Goal: Information Seeking & Learning: Learn about a topic

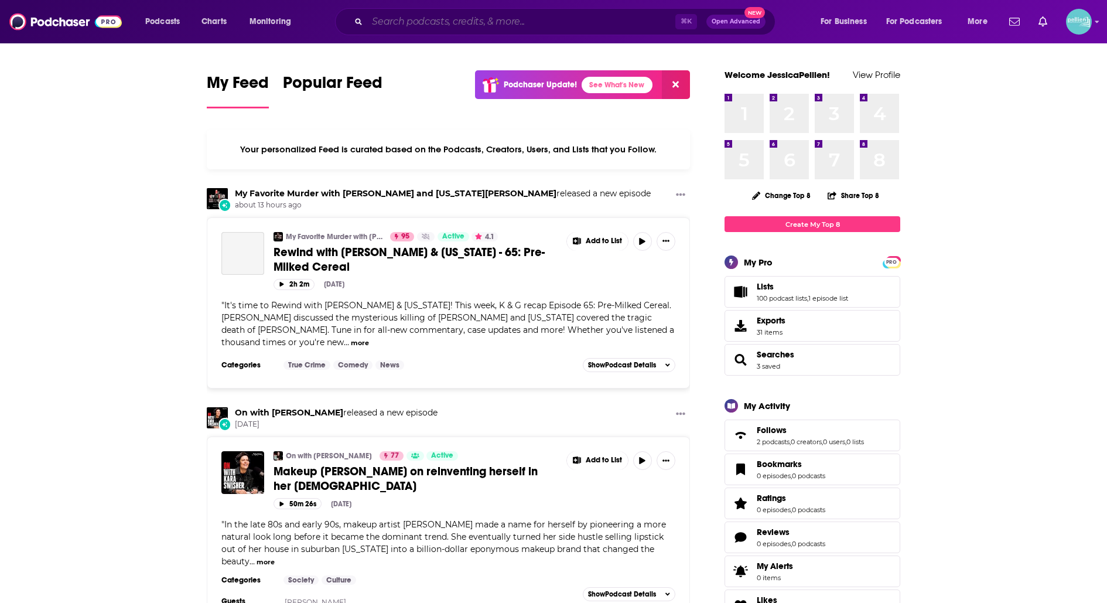
click at [541, 22] on input "Search podcasts, credits, & more..." at bounding box center [521, 21] width 308 height 19
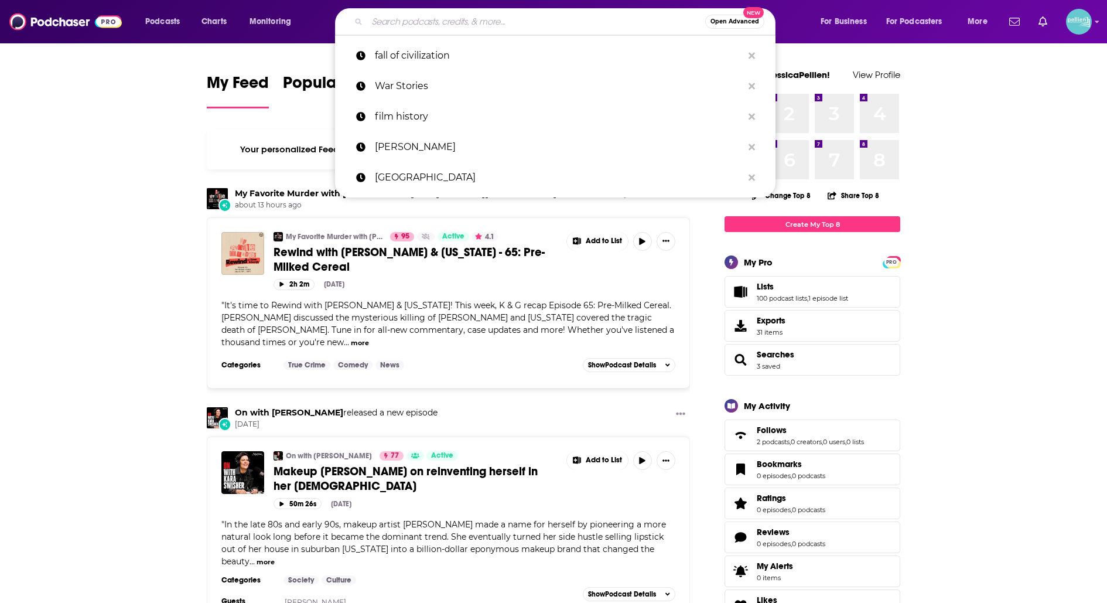
paste input "Fall of Civilizations Podcast"
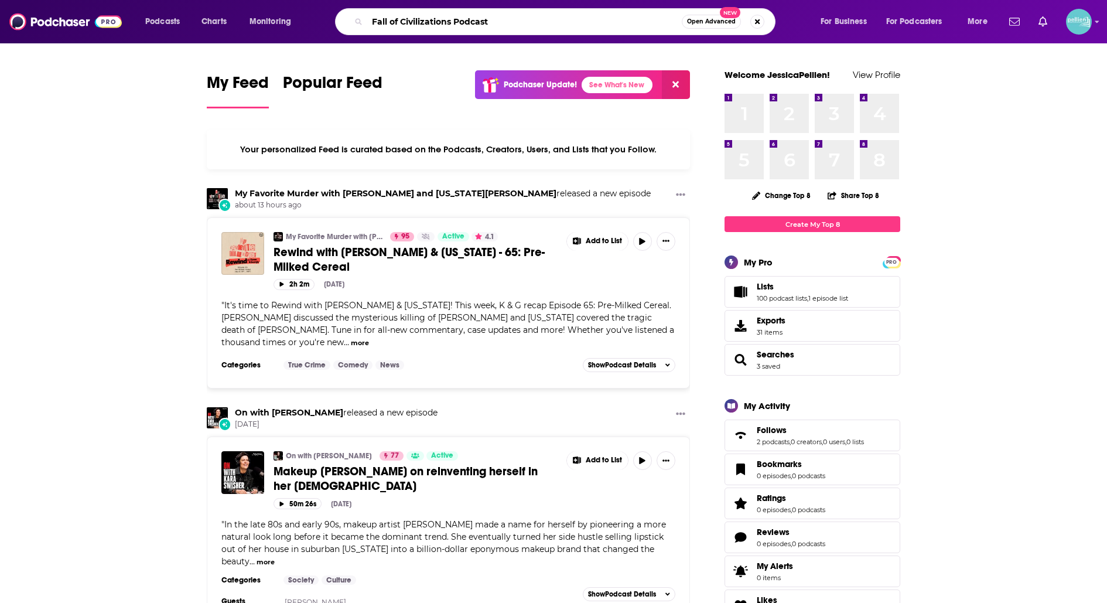
type input "Fall of Civilizations Podcast"
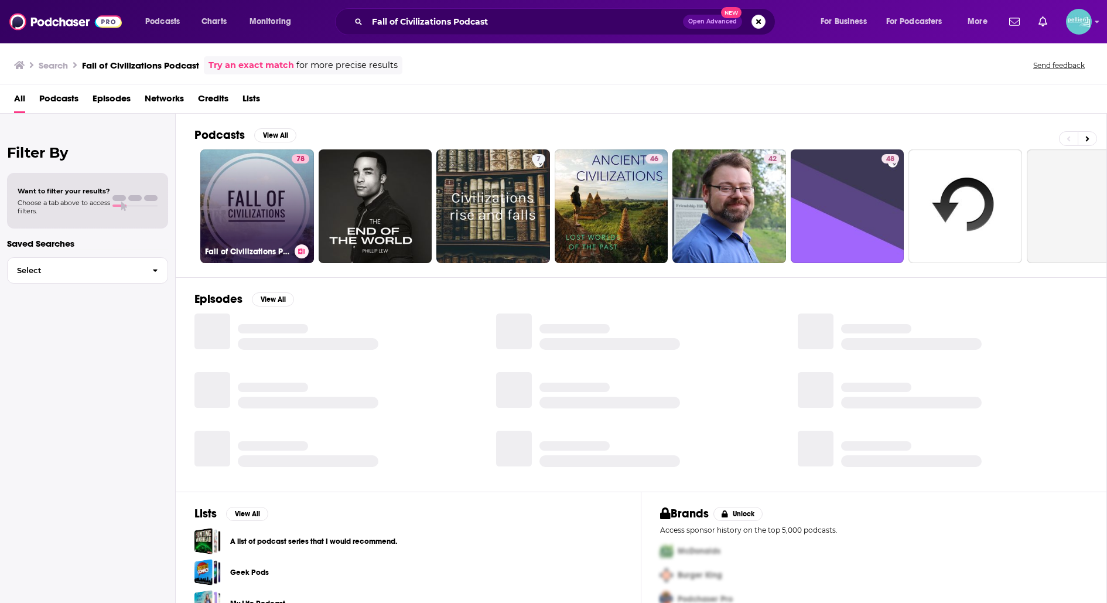
click at [227, 196] on link "78 Fall of Civilizations Podcast" at bounding box center [257, 206] width 114 height 114
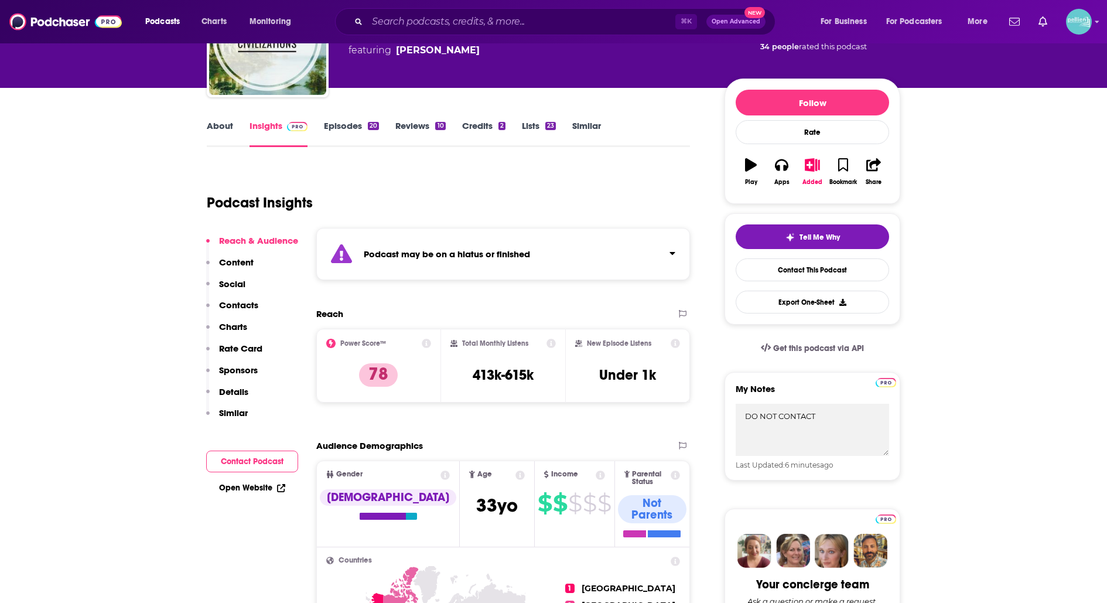
scroll to position [109, 0]
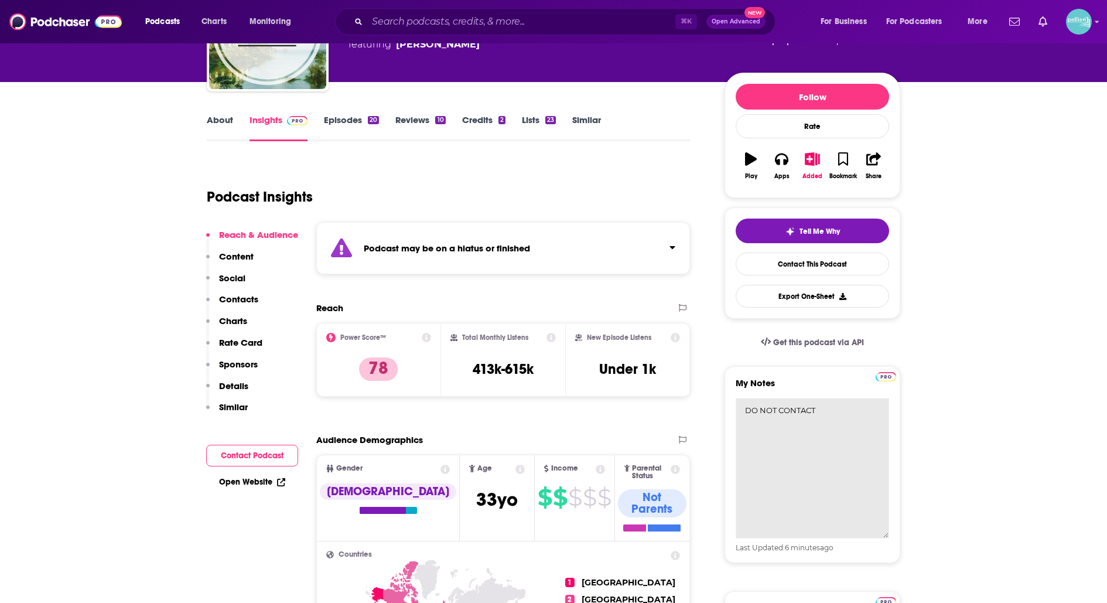
click at [849, 407] on textarea "DO NOT CONTACT" at bounding box center [811, 468] width 153 height 141
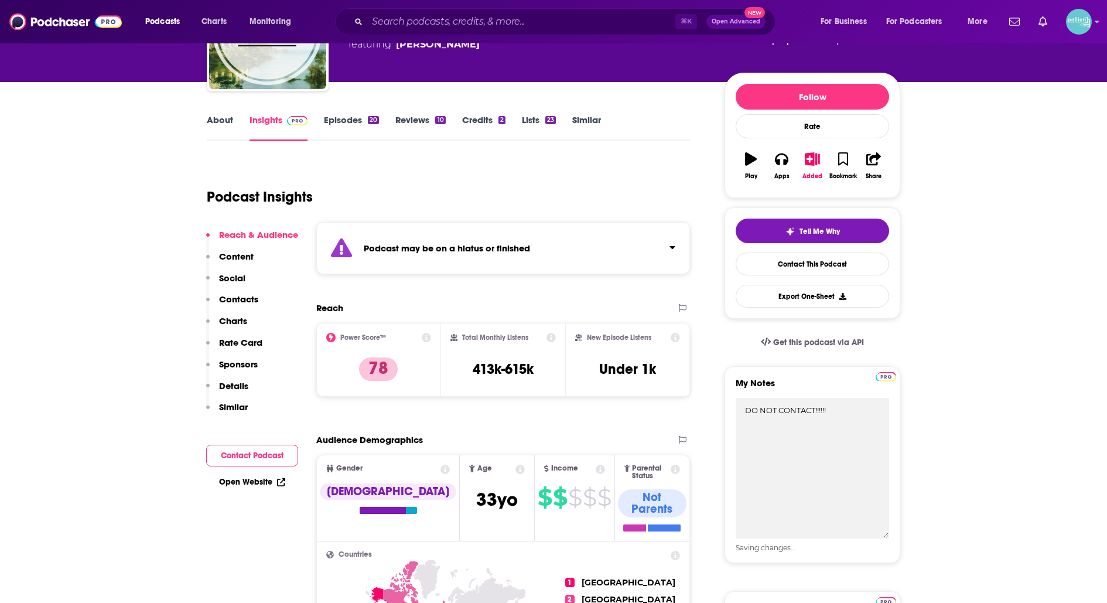
type textarea "DO NOT CONTACT!!!!!!"
